Goal: Check status

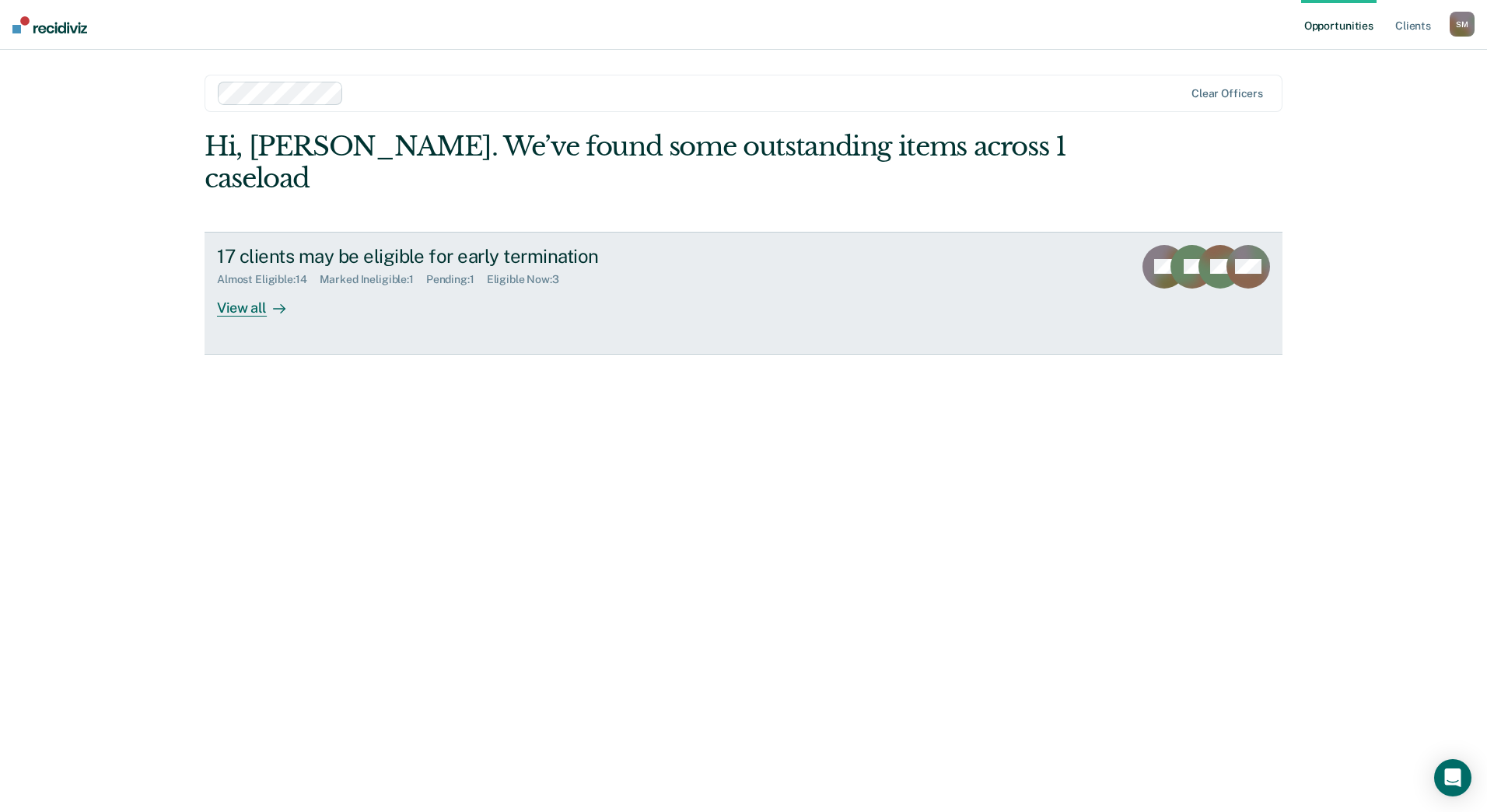
click at [244, 286] on div "View all" at bounding box center [261, 302] width 87 height 30
